Goal: Task Accomplishment & Management: Manage account settings

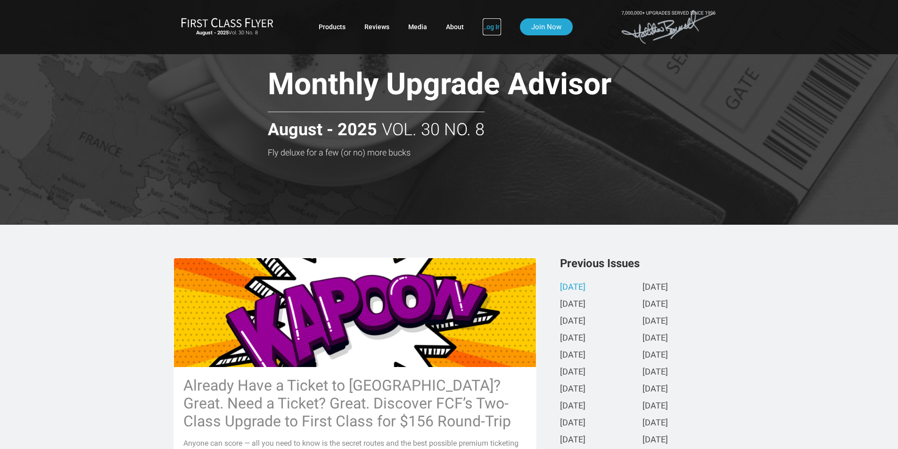
click at [495, 26] on link "Log In" at bounding box center [492, 26] width 18 height 17
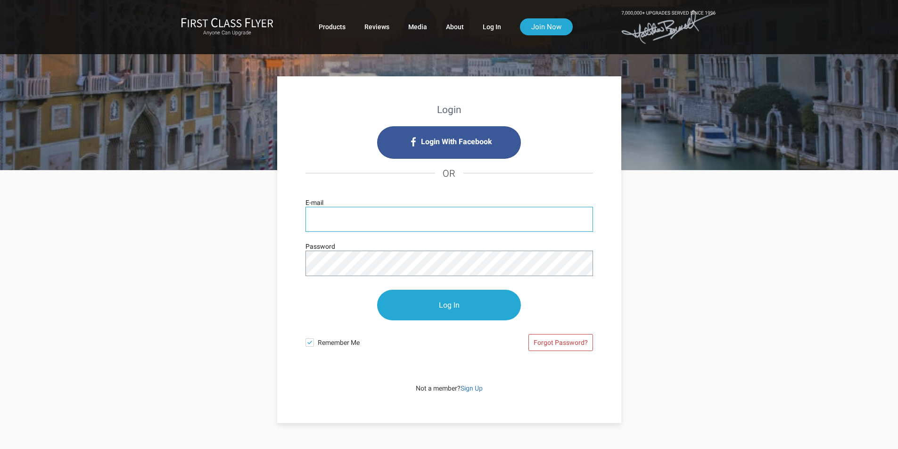
click at [357, 223] on input "E-mail" at bounding box center [450, 219] width 288 height 25
type input "tgood@ashcomtech.com"
click at [454, 308] on input "Log In" at bounding box center [449, 305] width 144 height 31
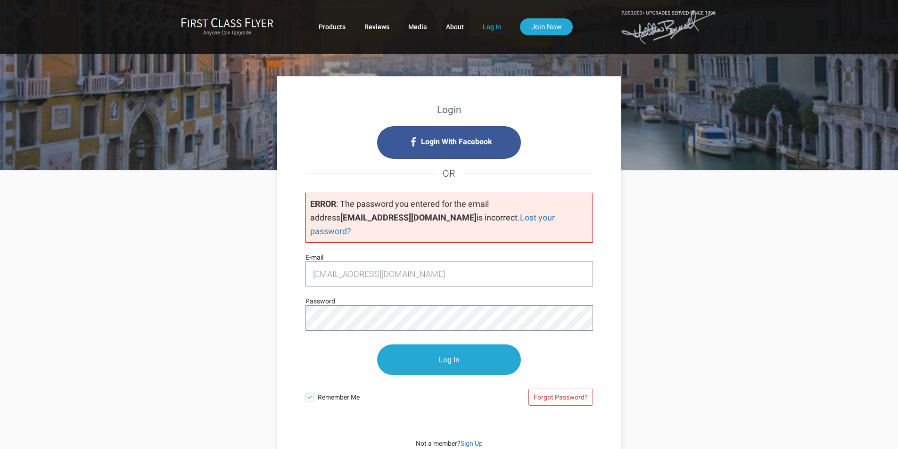
click at [377, 345] on input "Log In" at bounding box center [449, 360] width 144 height 31
click at [448, 350] on input "Log In" at bounding box center [449, 360] width 144 height 31
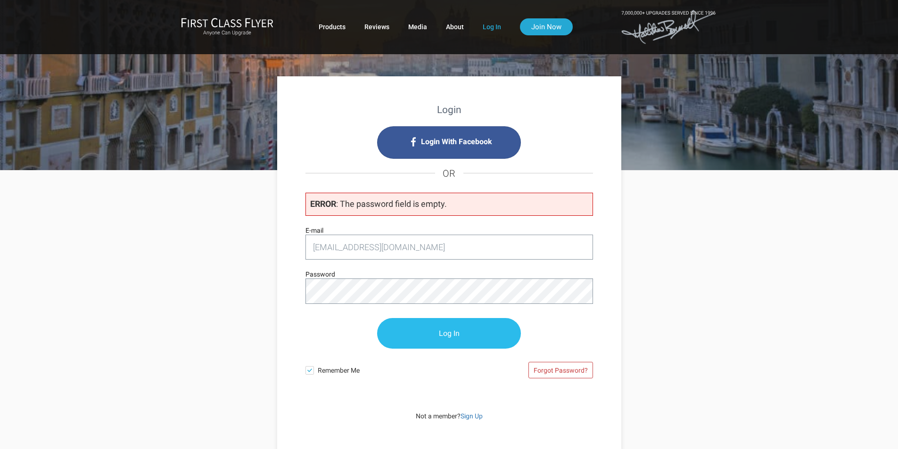
click at [447, 337] on input "Log In" at bounding box center [449, 333] width 144 height 31
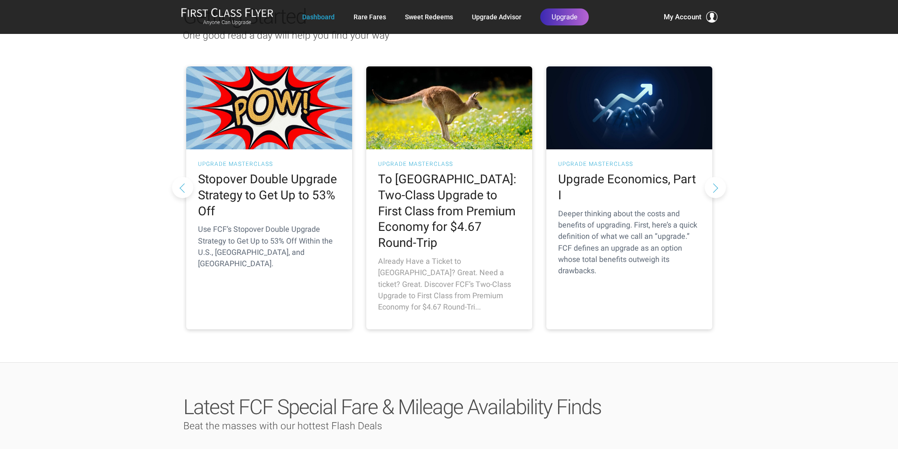
scroll to position [94, 0]
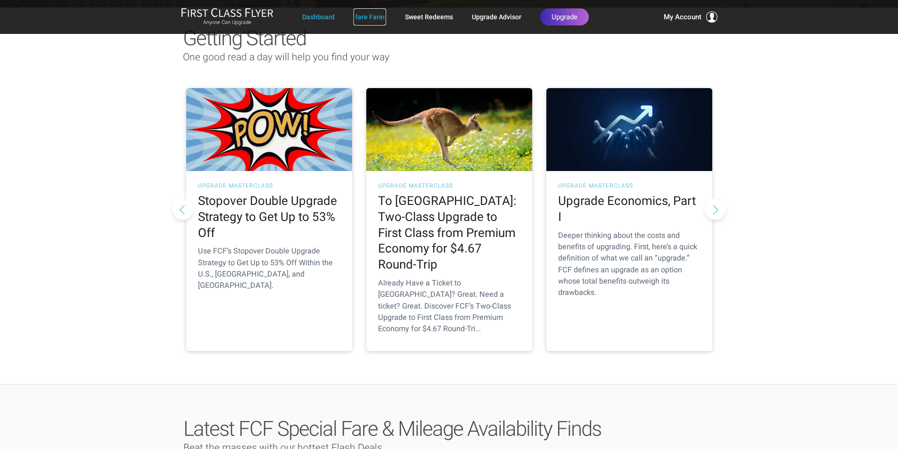
click at [365, 17] on link "Rare Fares" at bounding box center [370, 16] width 33 height 17
